Goal: Information Seeking & Learning: Stay updated

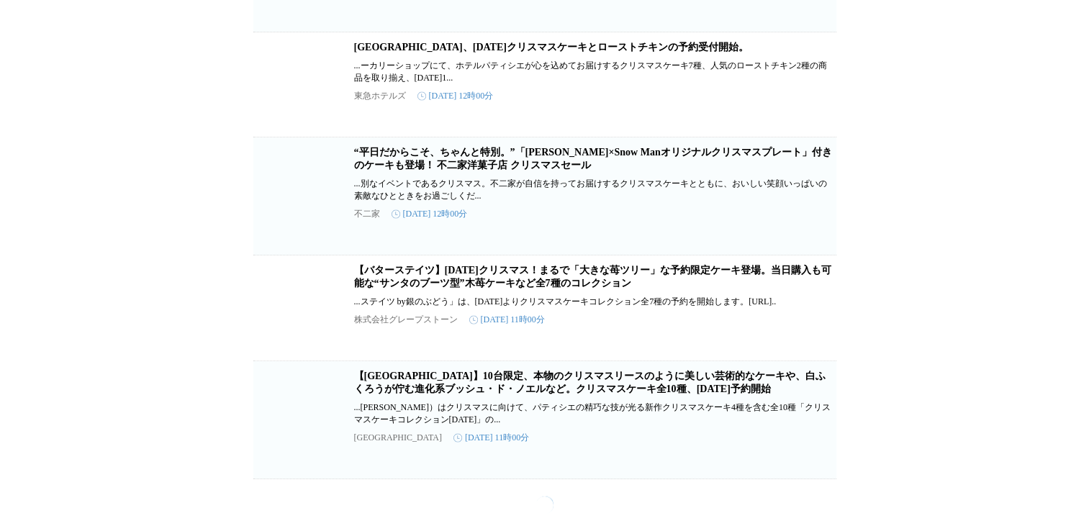
scroll to position [25615, 0]
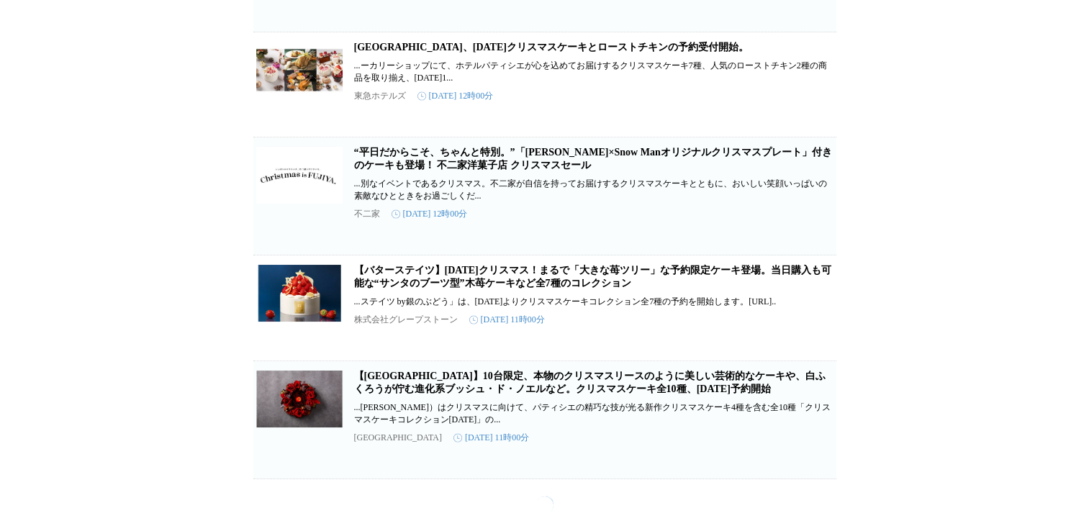
click at [521, 171] on link "“平日だからこそ、ちゃんと特別。”「FUJIYA×Snow Manオリジナルクリスマスプレート」付きのケーキも登場！ 不二家洋菓子店 クリスマスセール" at bounding box center [593, 159] width 478 height 24
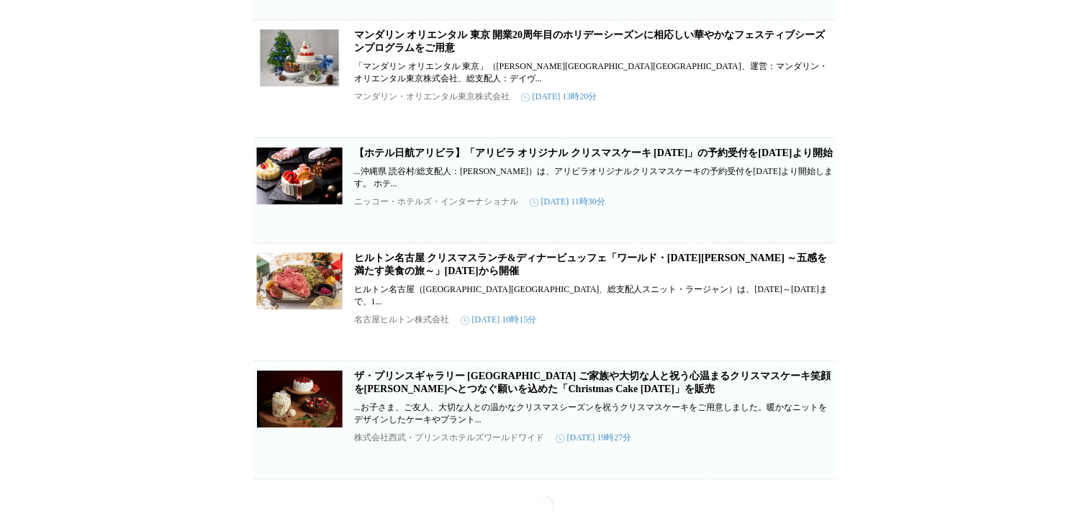
scroll to position [29377, 0]
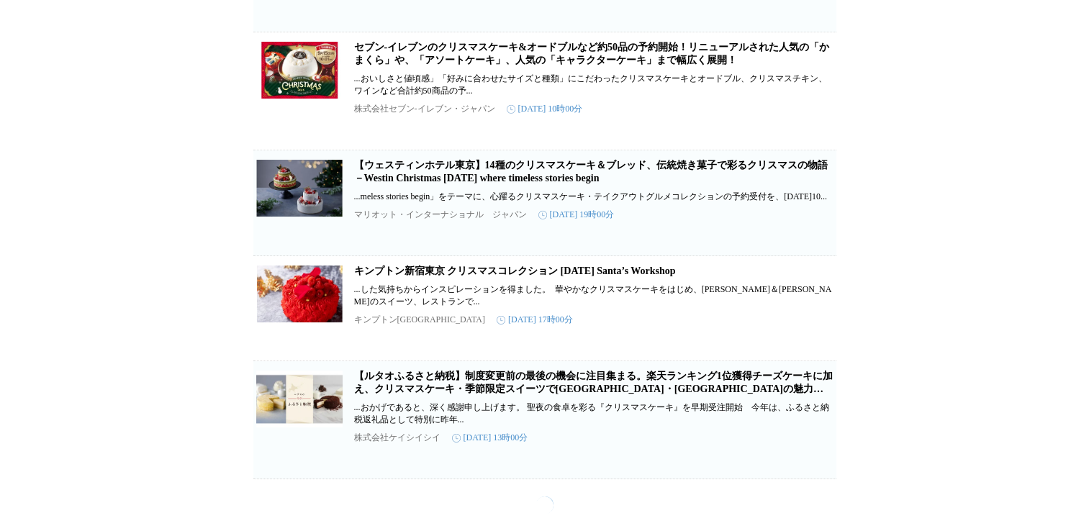
scroll to position [33551, 0]
click at [465, 66] on link "セブン‐イレブンのクリスマスケーキ&オードブルなど約50品の予約開始！リニューアルされた人気の「かまくら」や、「アソートケーキ」、人気の「キャラクターケーキ」…" at bounding box center [591, 54] width 475 height 24
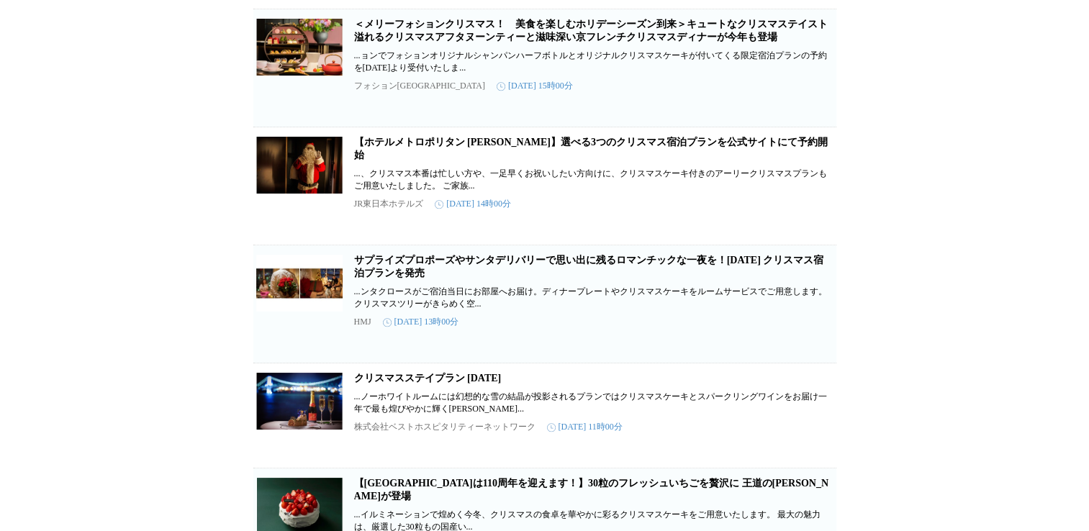
scroll to position [0, 0]
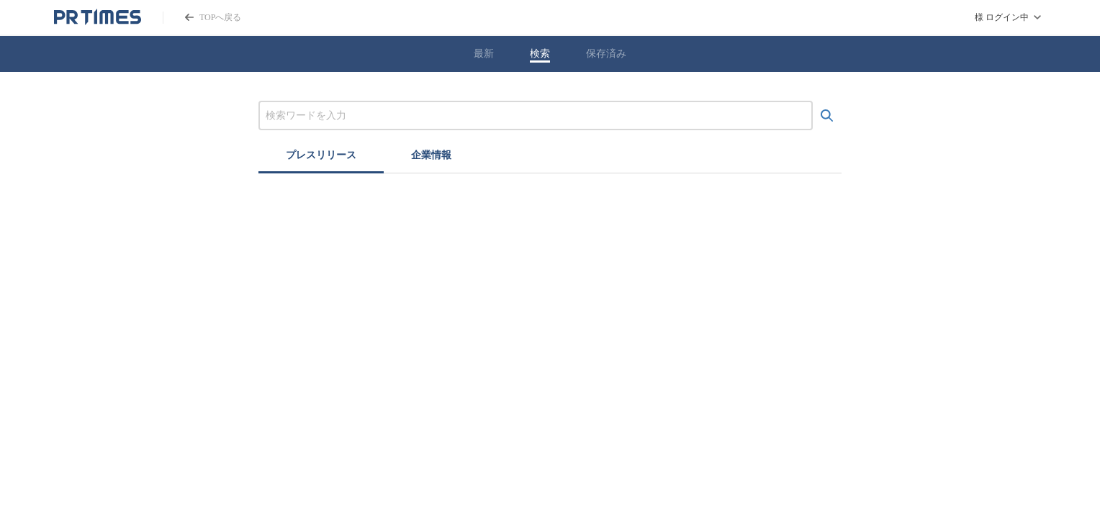
click at [403, 120] on input "プレスリリースおよび企業を検索する" at bounding box center [536, 116] width 540 height 16
click at [813, 102] on button "検索する" at bounding box center [827, 116] width 29 height 29
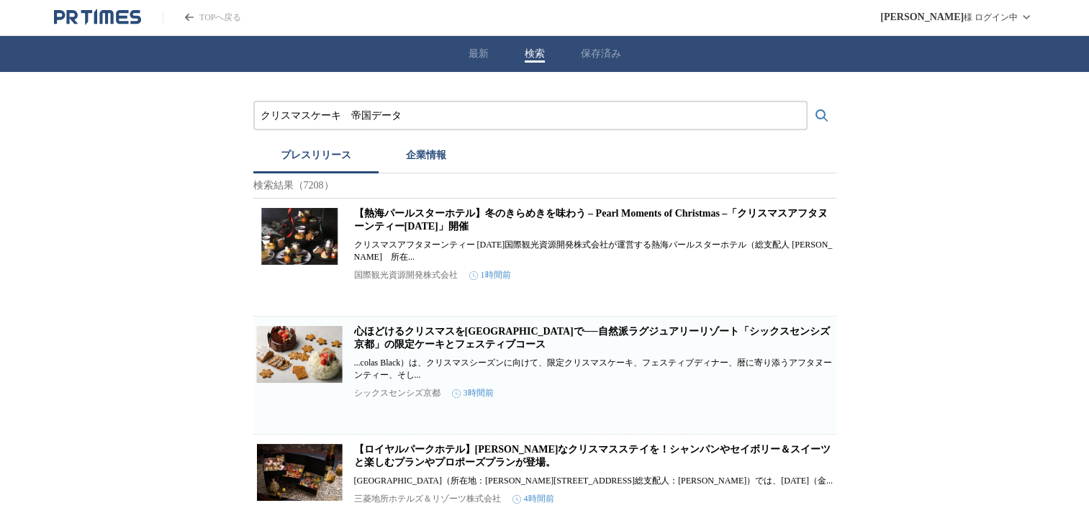
click at [808, 102] on button "検索する" at bounding box center [822, 116] width 29 height 29
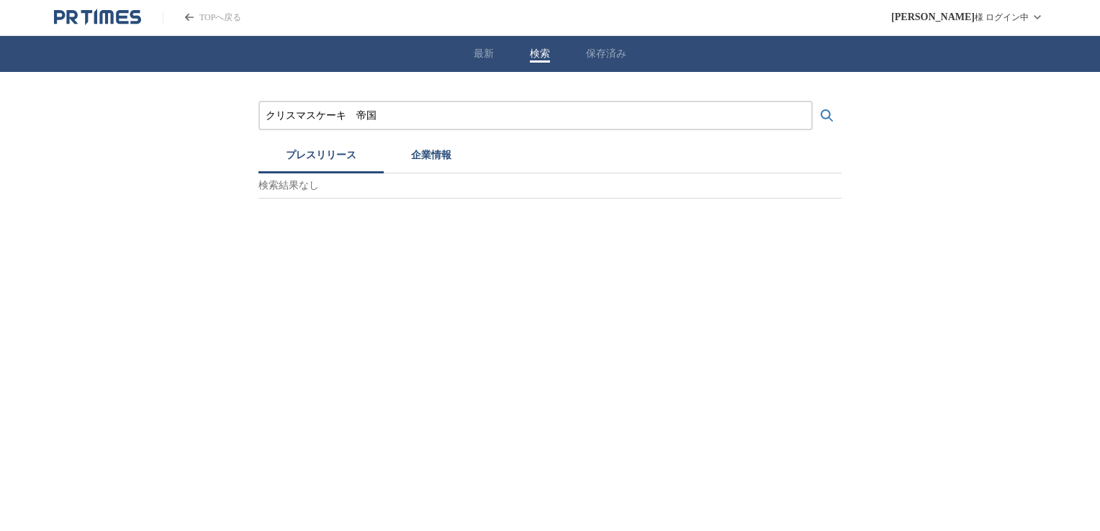
click at [813, 102] on button "検索する" at bounding box center [827, 116] width 29 height 29
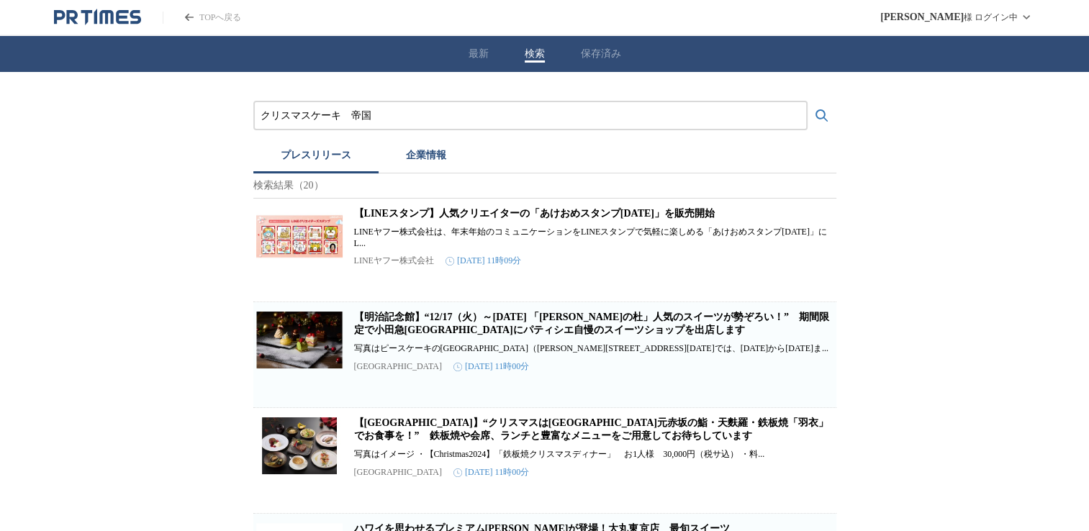
click at [394, 117] on input "クリスマスケーキ　帝国" at bounding box center [531, 116] width 540 height 16
type input "クリスマスケーキ　統計"
click at [808, 102] on button "検索する" at bounding box center [822, 116] width 29 height 29
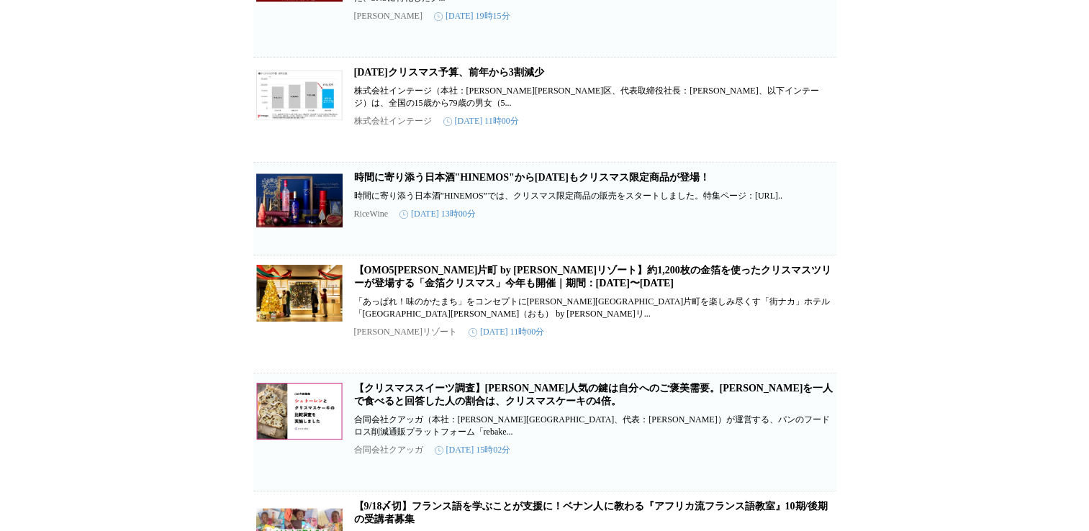
scroll to position [599, 0]
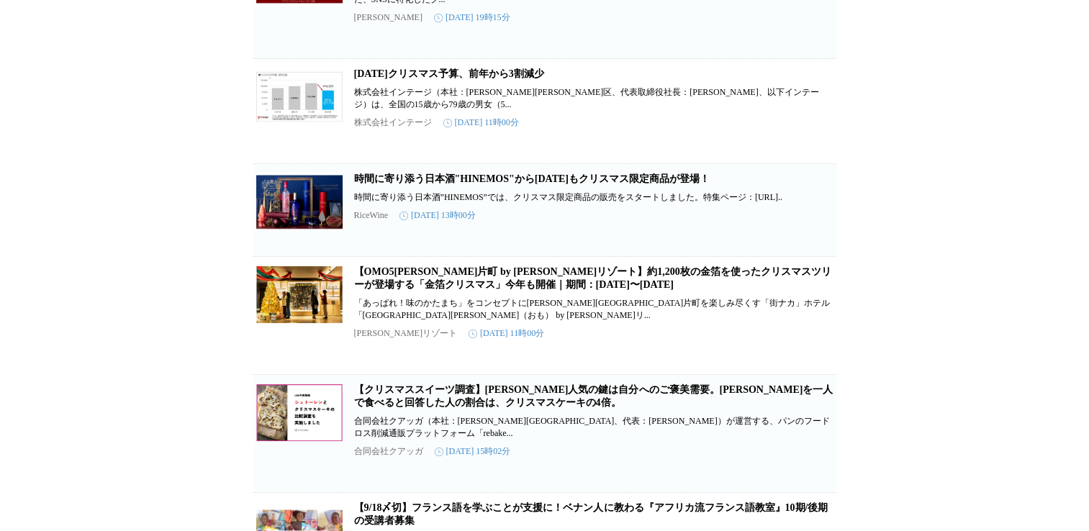
click at [468, 79] on link "[DATE]クリスマス予算、前年から3割減少" at bounding box center [449, 73] width 190 height 11
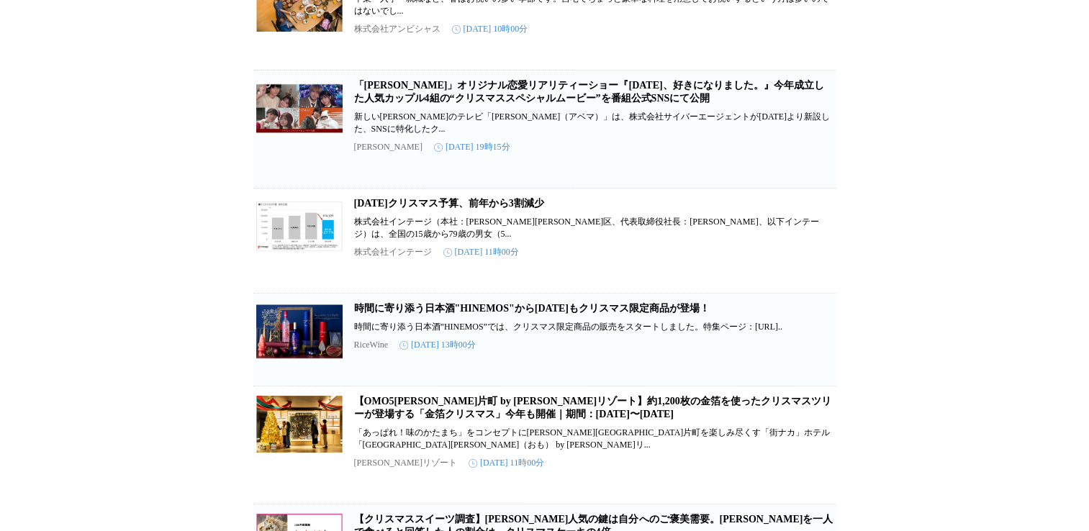
scroll to position [465, 0]
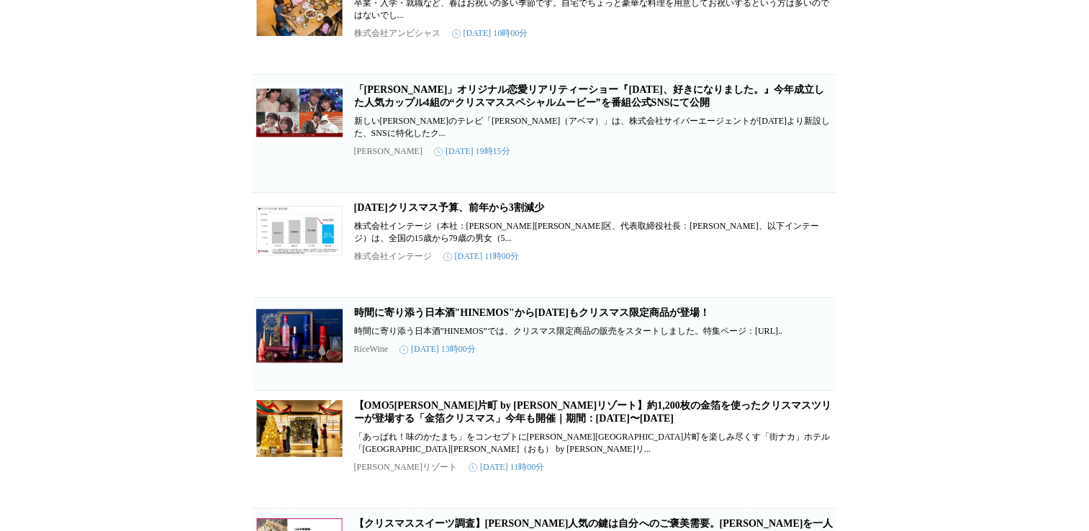
click at [598, 175] on div at bounding box center [594, 169] width 480 height 12
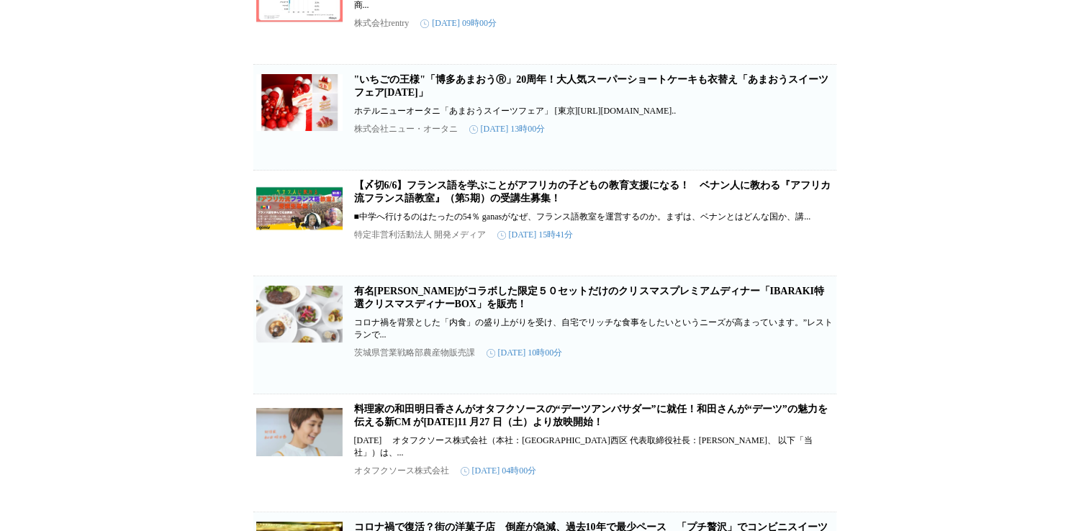
scroll to position [1790, 0]
